Goal: Information Seeking & Learning: Learn about a topic

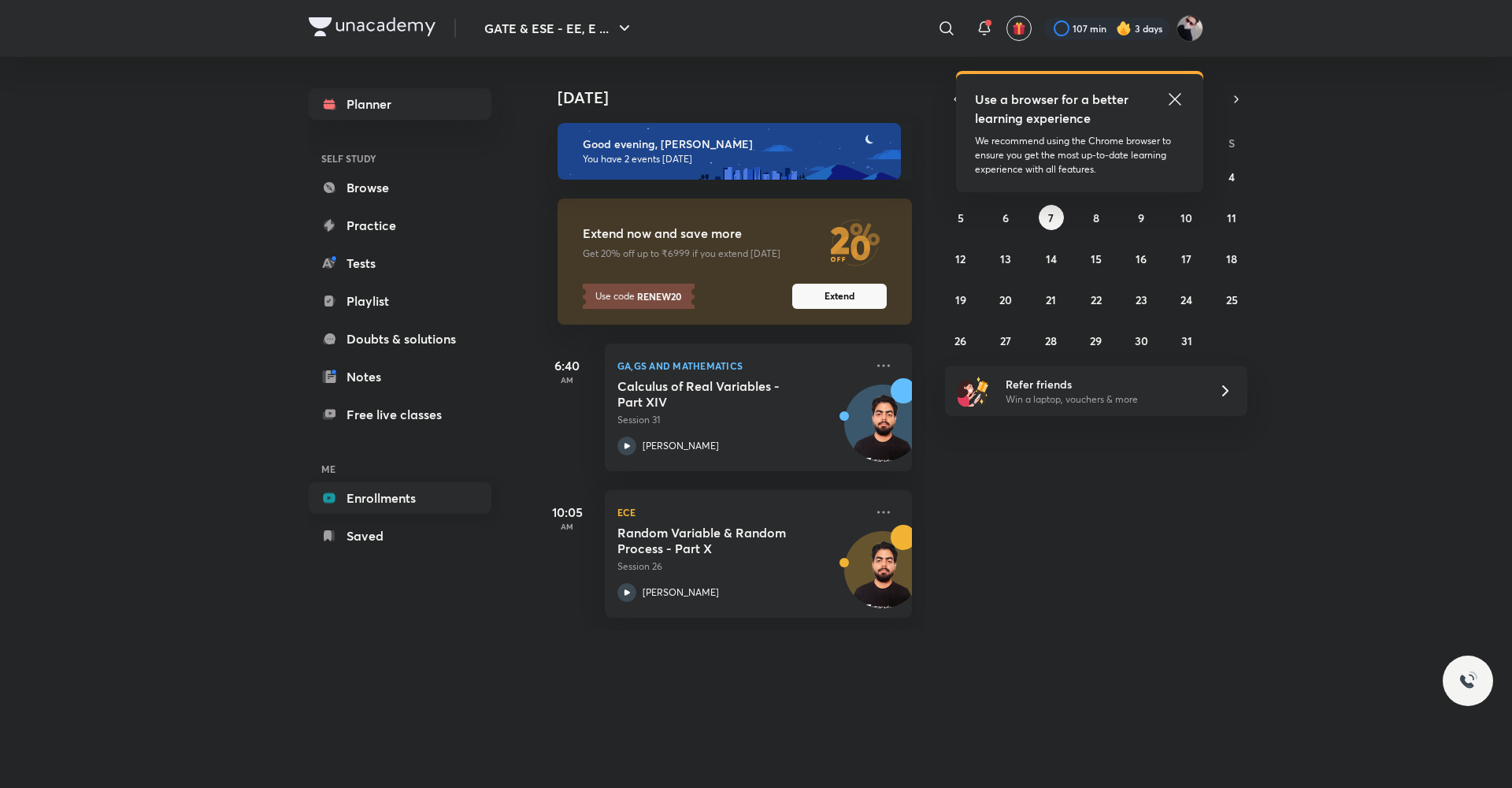
click at [368, 496] on link "Enrollments" at bounding box center [400, 497] width 183 height 31
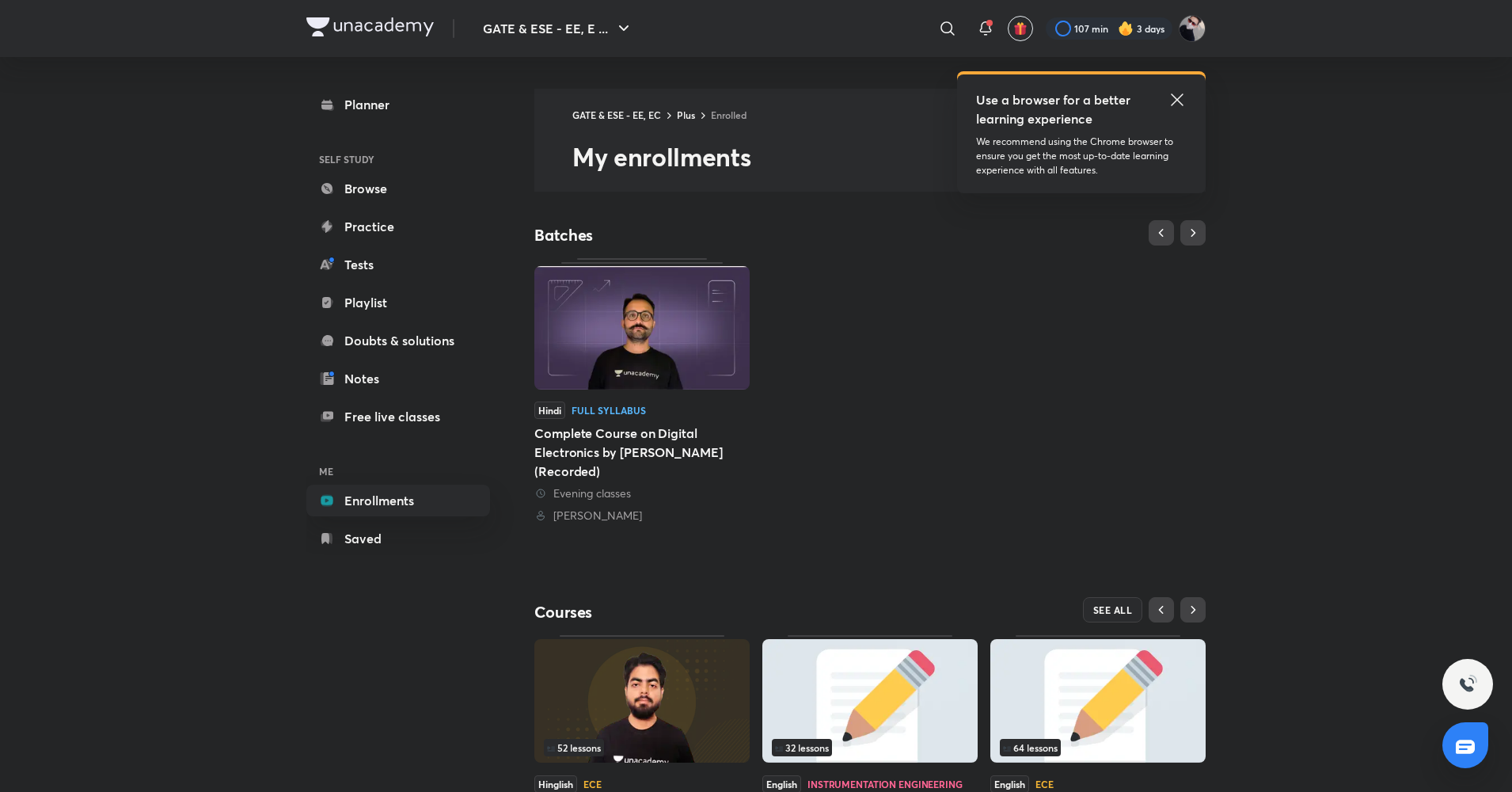
scroll to position [118, 0]
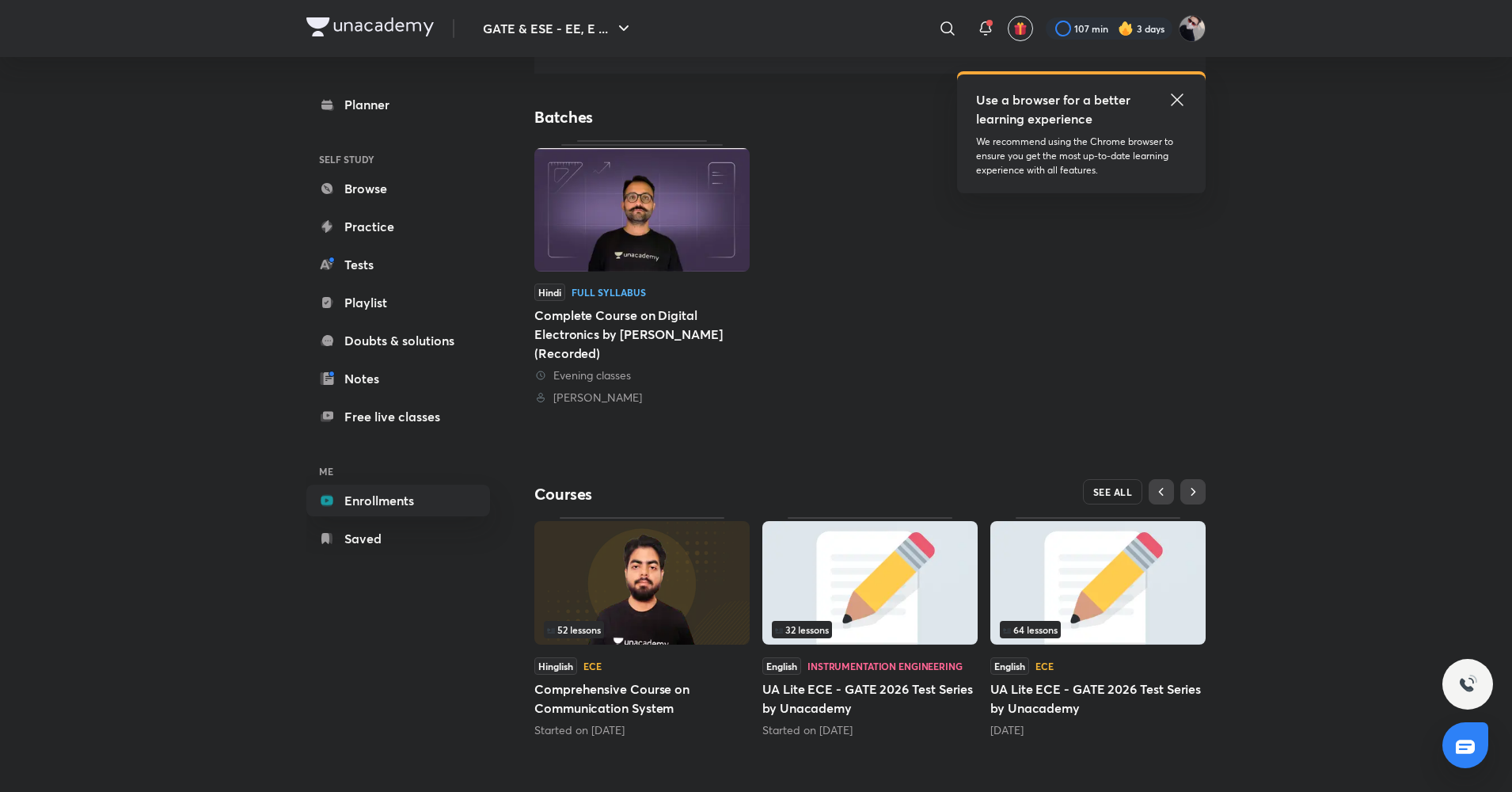
click at [1114, 494] on span "SEE ALL" at bounding box center [1113, 492] width 40 height 11
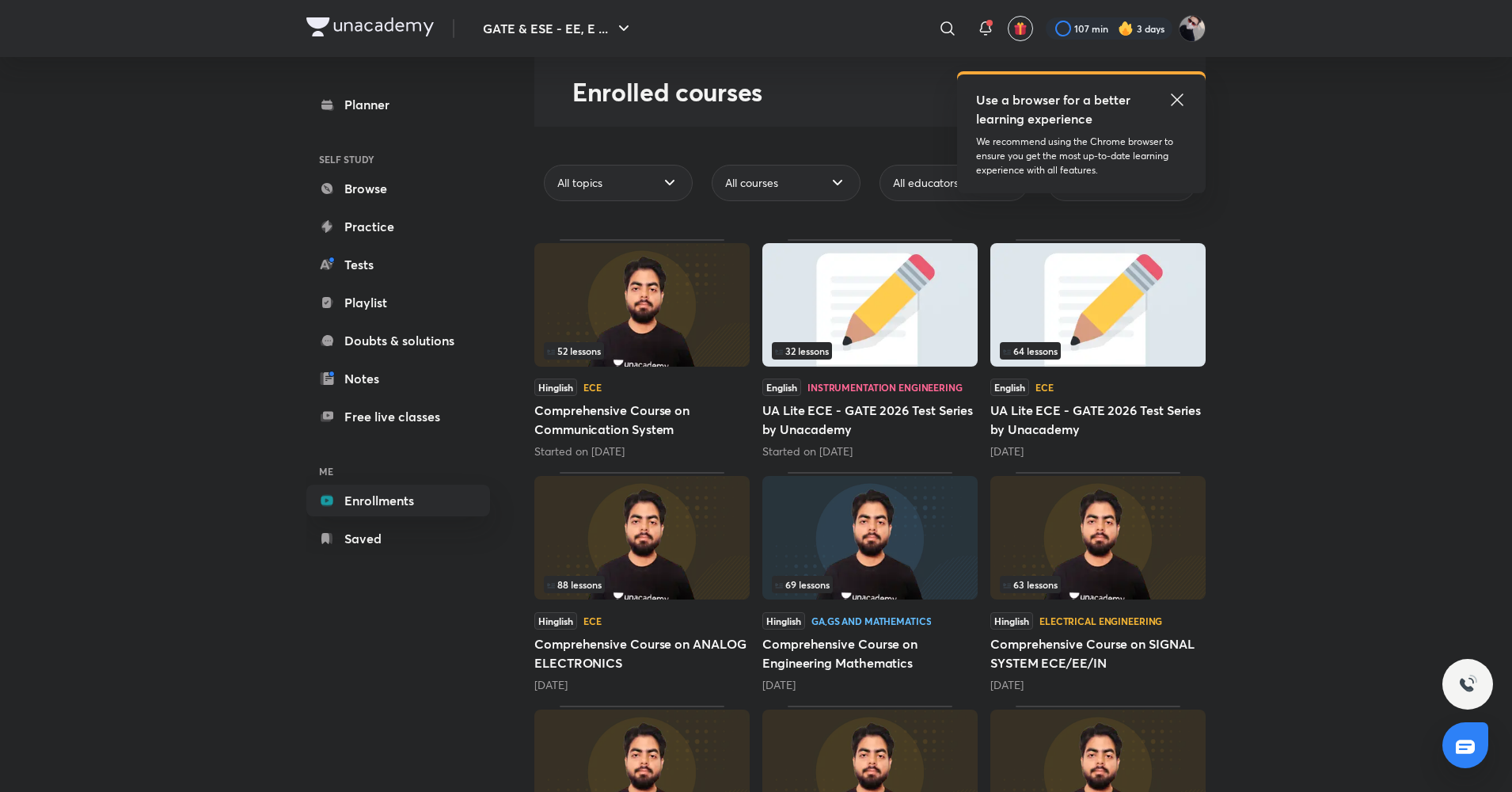
scroll to position [66, 0]
click at [836, 533] on img at bounding box center [870, 536] width 215 height 123
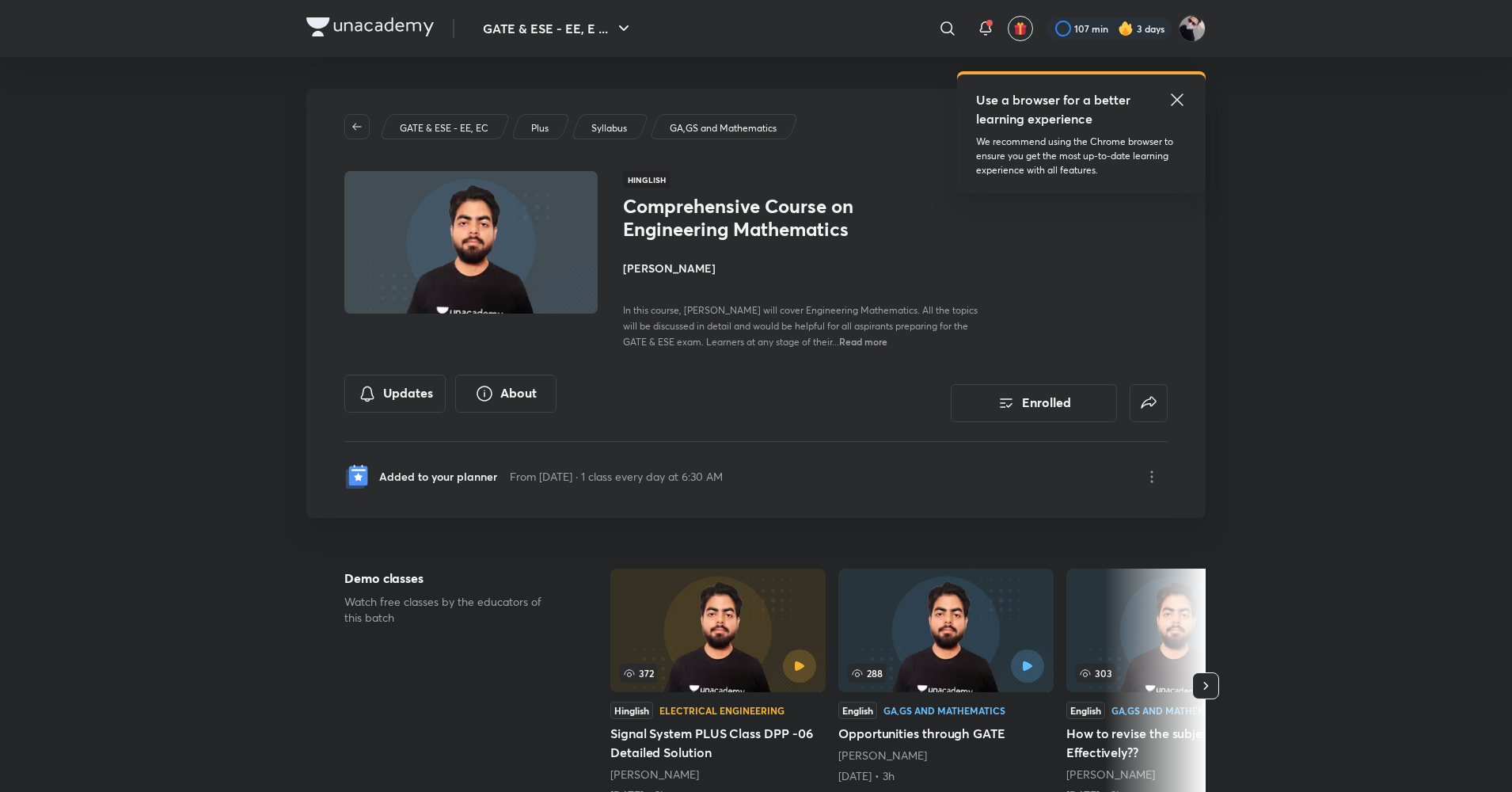
click at [1182, 109] on icon at bounding box center [1177, 99] width 19 height 19
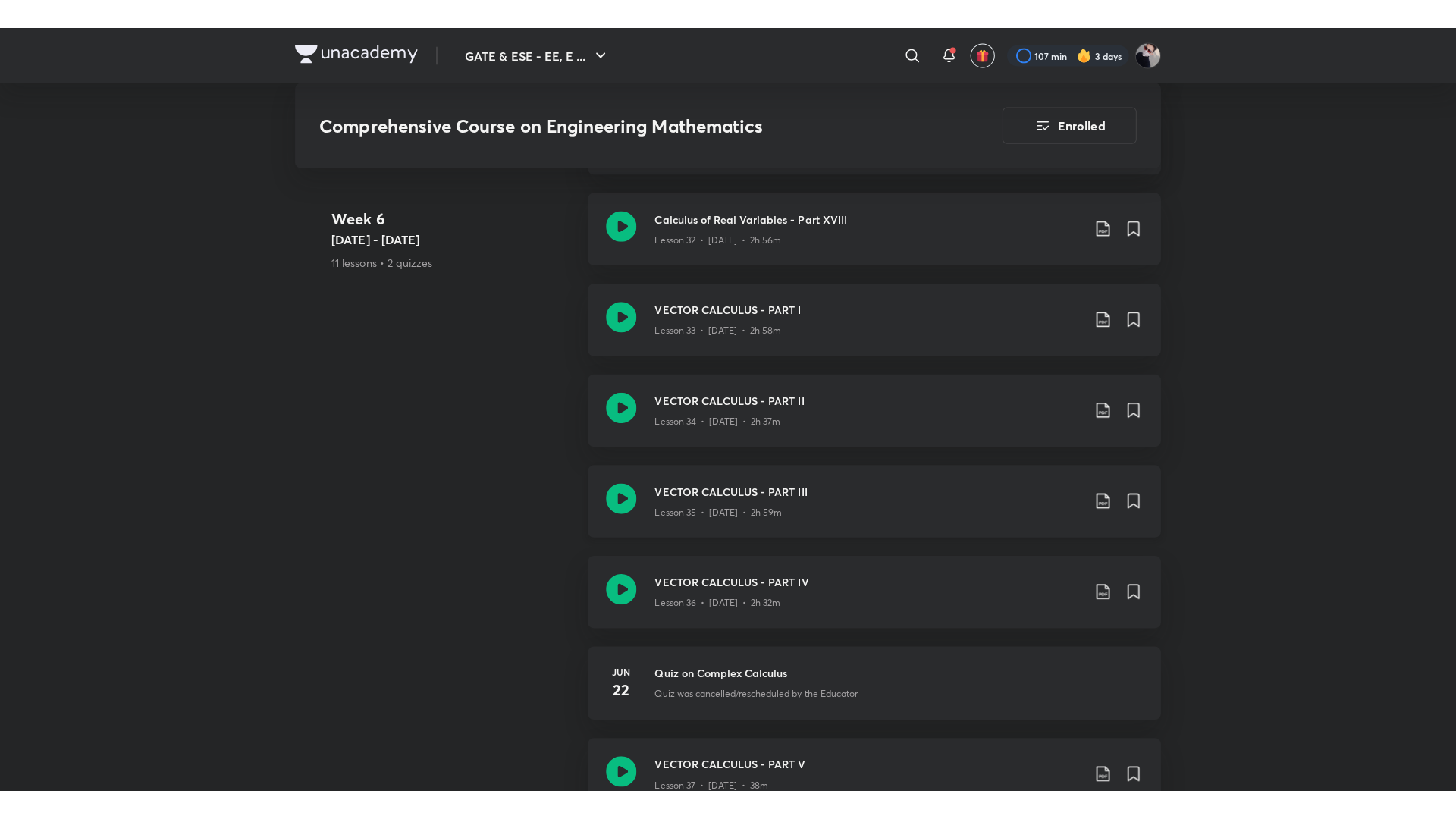
scroll to position [4338, 0]
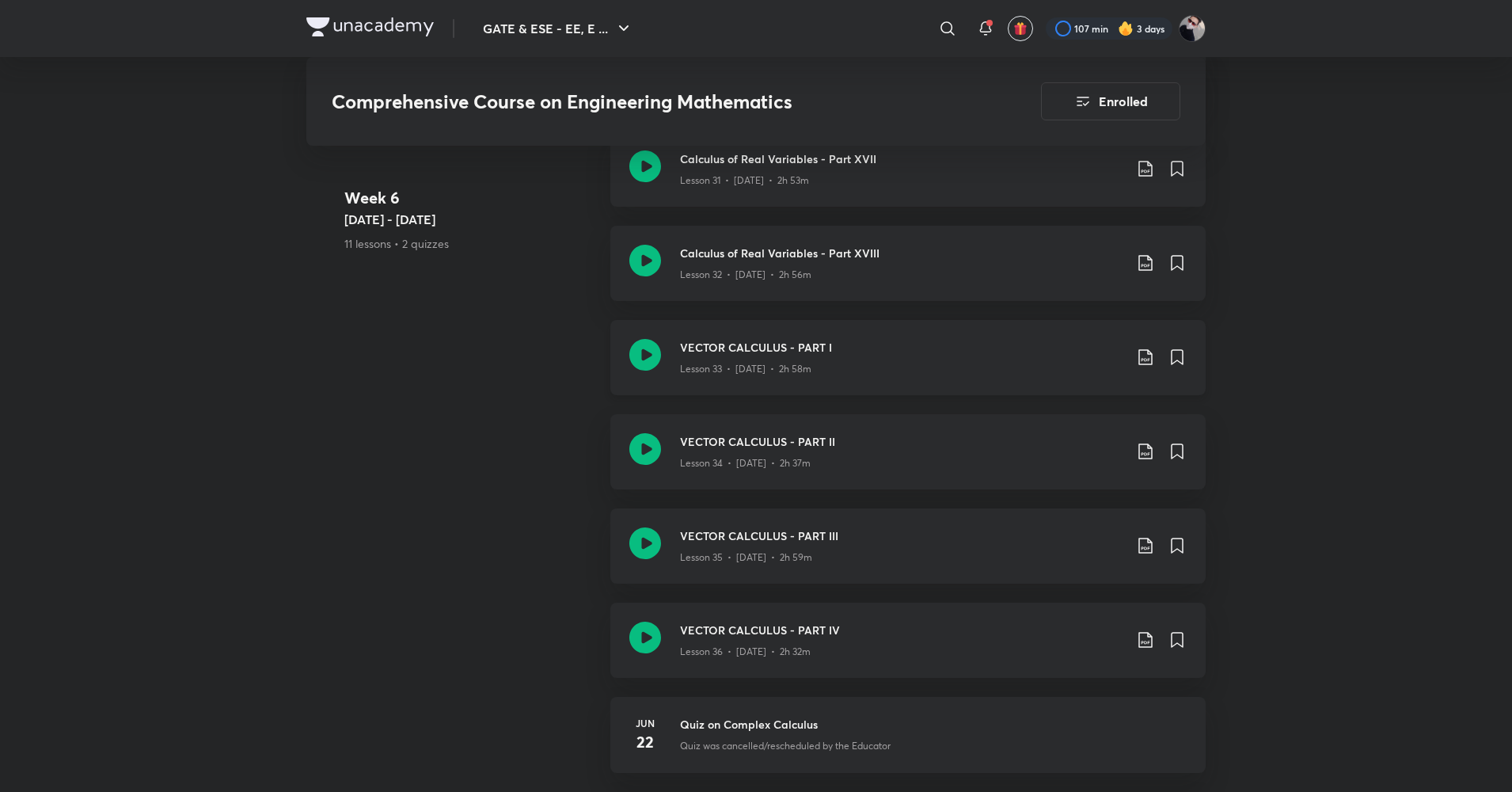
click at [651, 355] on icon at bounding box center [646, 354] width 32 height 32
